Goal: Check status: Check status

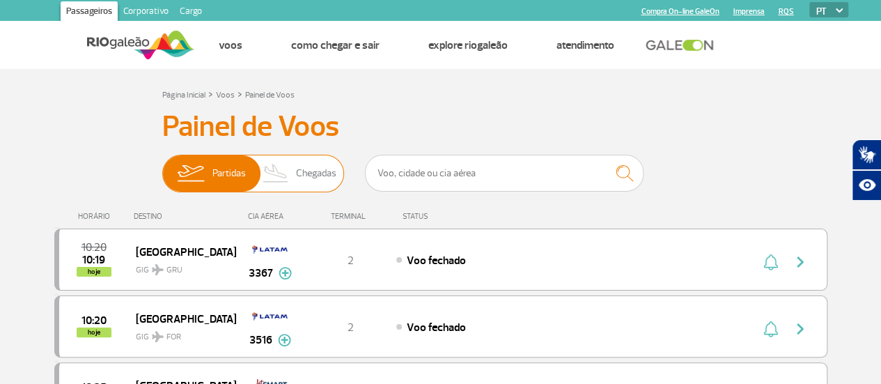
scroll to position [61, 0]
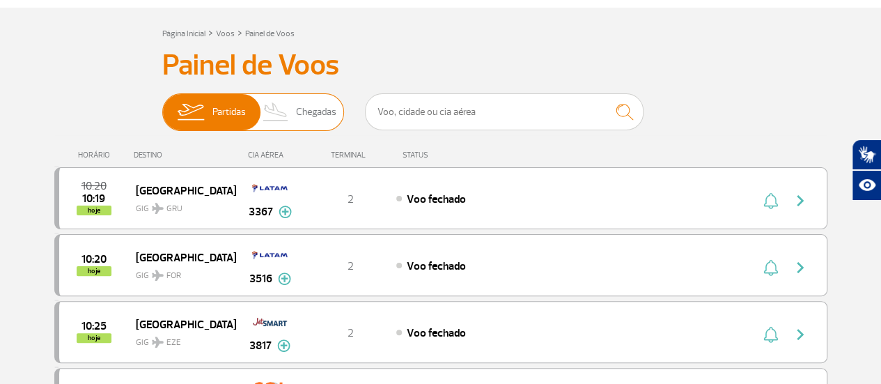
click at [289, 121] on img at bounding box center [275, 112] width 41 height 36
click at [162, 105] on input "Partidas Chegadas" at bounding box center [162, 105] width 0 height 0
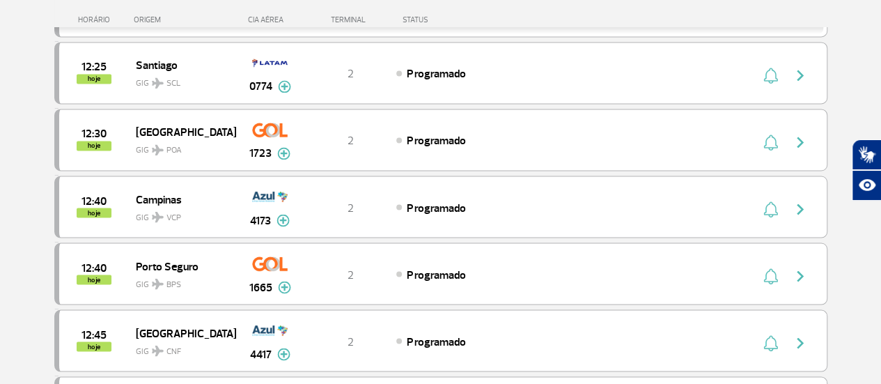
scroll to position [1134, 0]
click at [287, 148] on img at bounding box center [283, 154] width 13 height 13
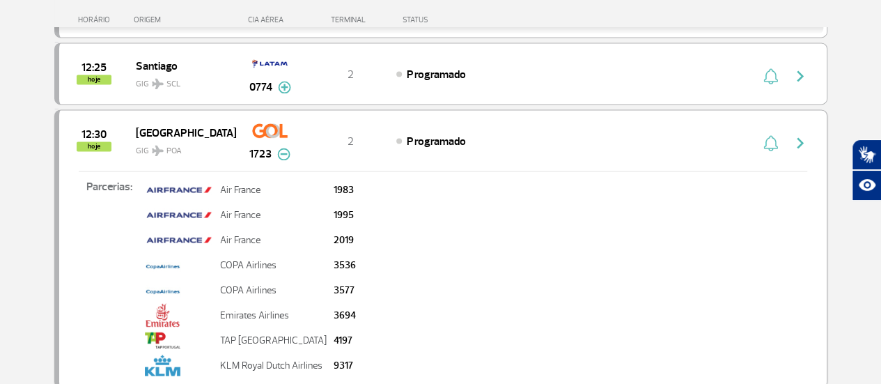
click at [161, 145] on img at bounding box center [158, 150] width 12 height 11
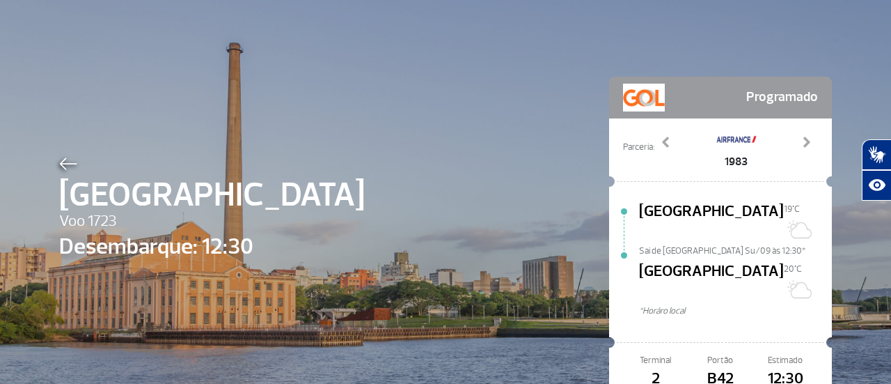
scroll to position [103, 0]
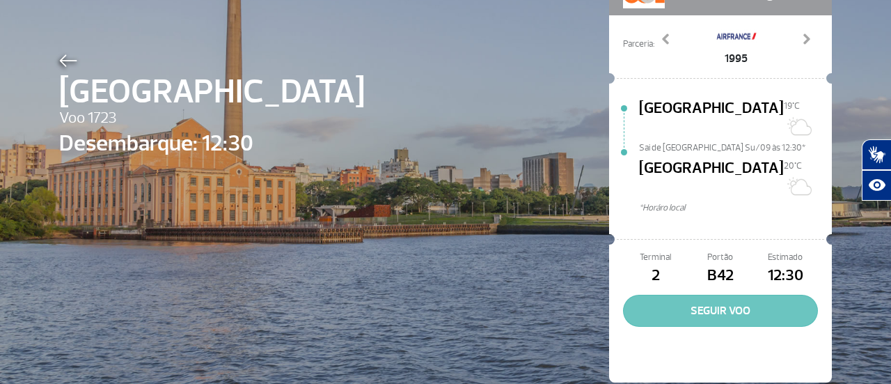
click at [714, 294] on button "SEGUIR VOO" at bounding box center [720, 310] width 195 height 32
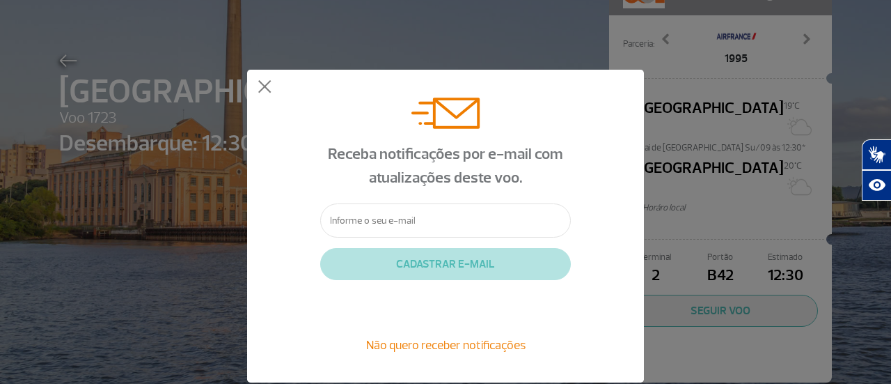
click at [281, 87] on div "Receba notificações por e-mail com atualizações deste voo. CADASTRAR E-MAIL Não…" at bounding box center [445, 226] width 397 height 313
click at [257, 79] on div "Receba notificações por e-mail com atualizações deste voo. CADASTRAR E-MAIL Não…" at bounding box center [445, 226] width 397 height 313
click at [260, 84] on button at bounding box center [265, 87] width 14 height 14
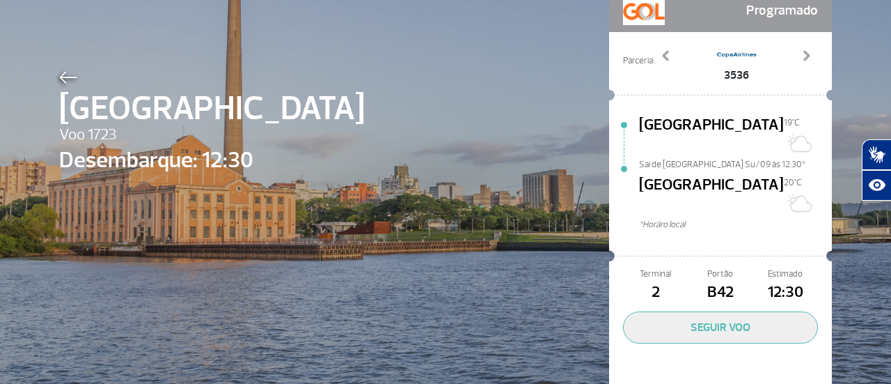
scroll to position [85, 0]
